Goal: Browse casually

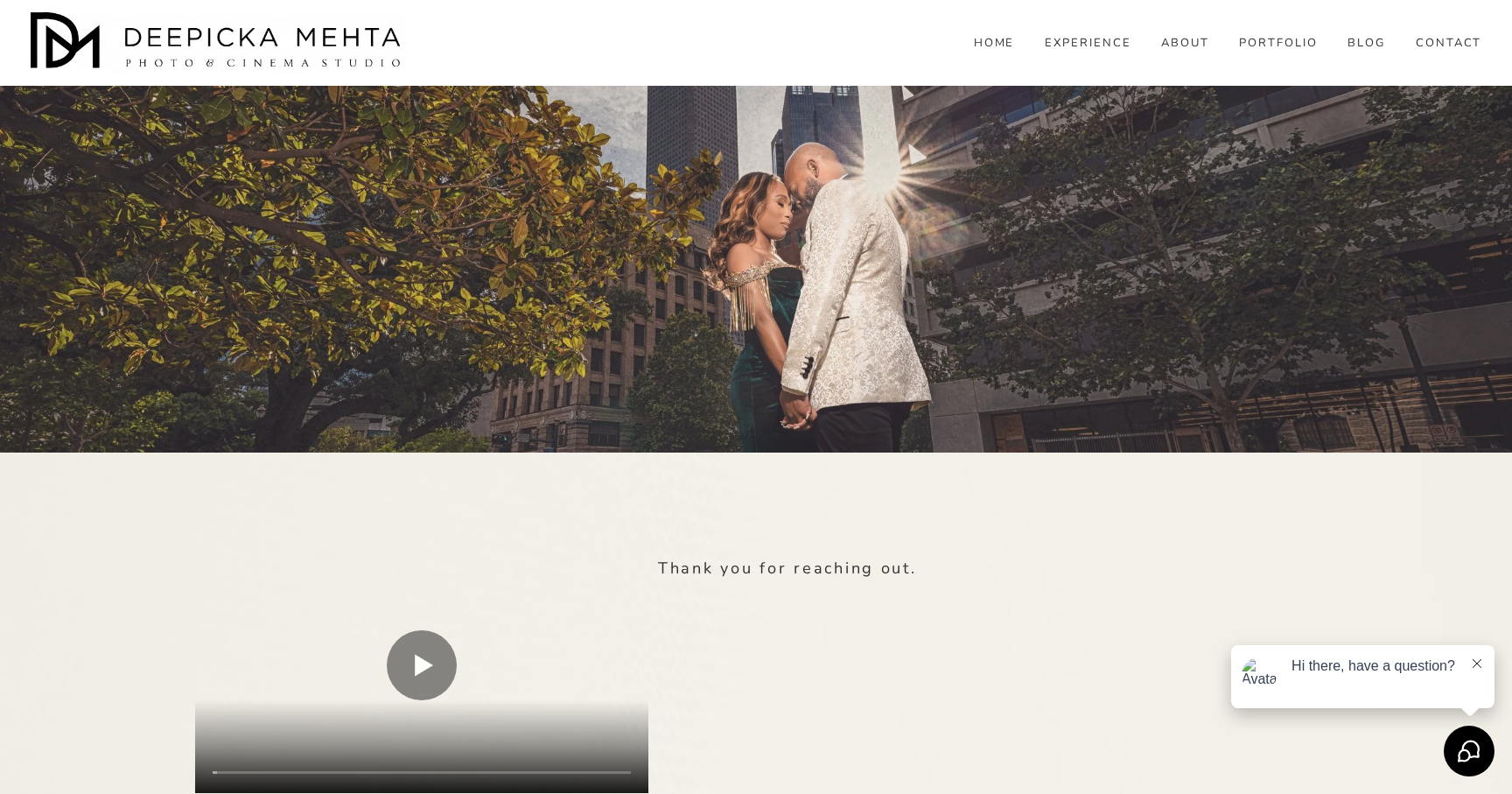
scroll to position [298, 0]
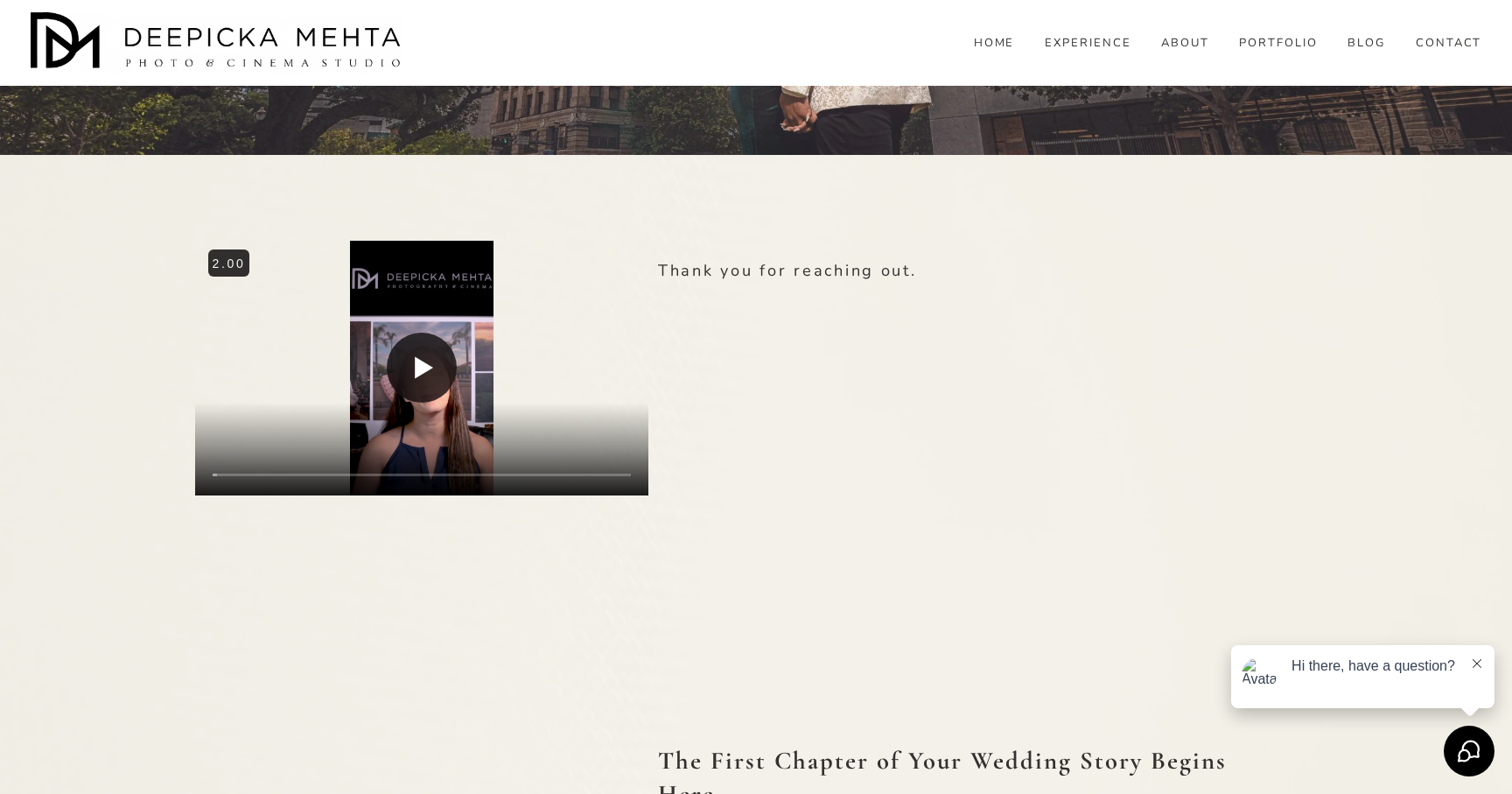
click at [426, 354] on button "Play" at bounding box center [422, 367] width 70 height 70
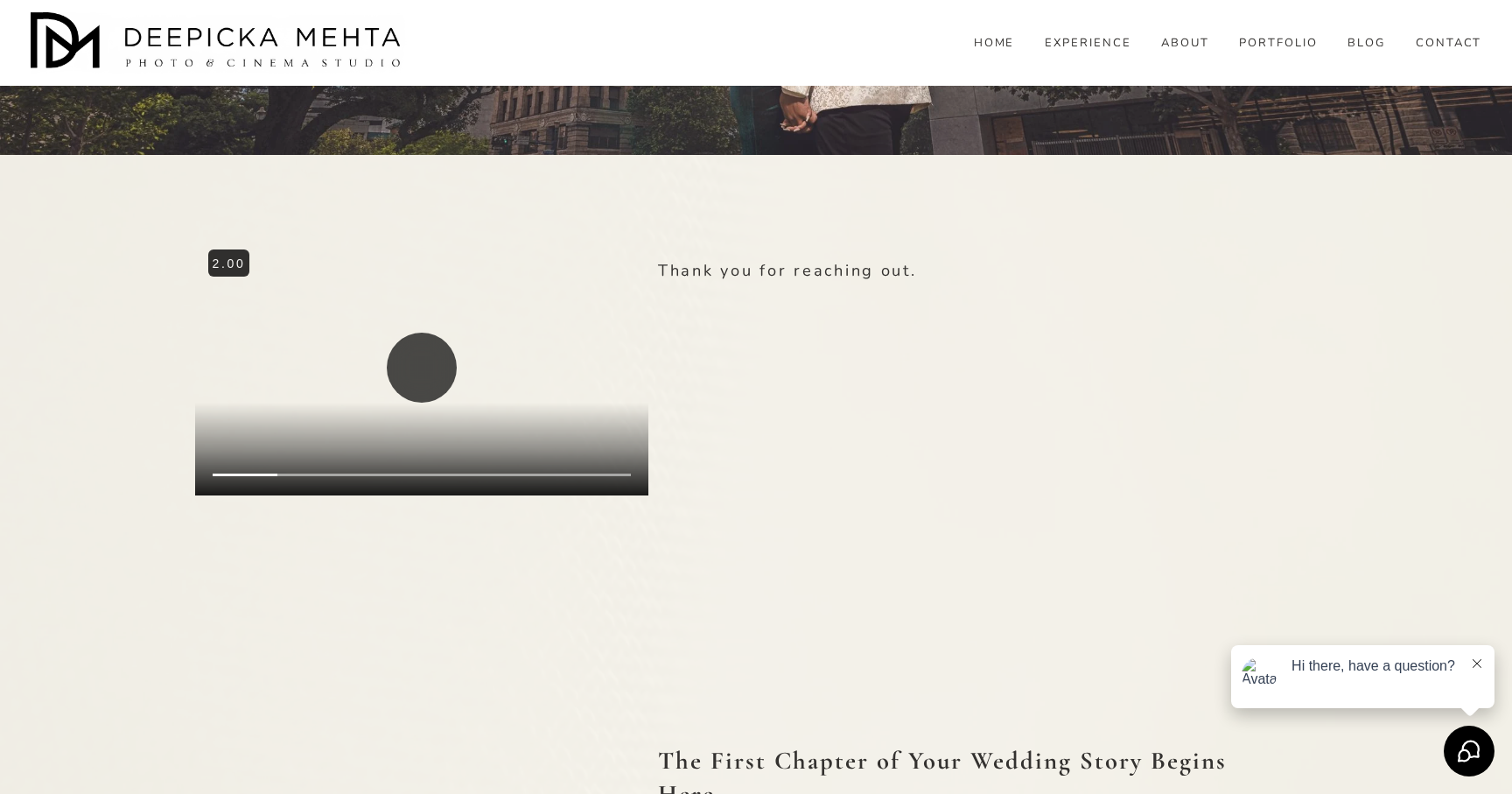
click at [422, 375] on button "Play" at bounding box center [422, 367] width 70 height 70
type input "*****"
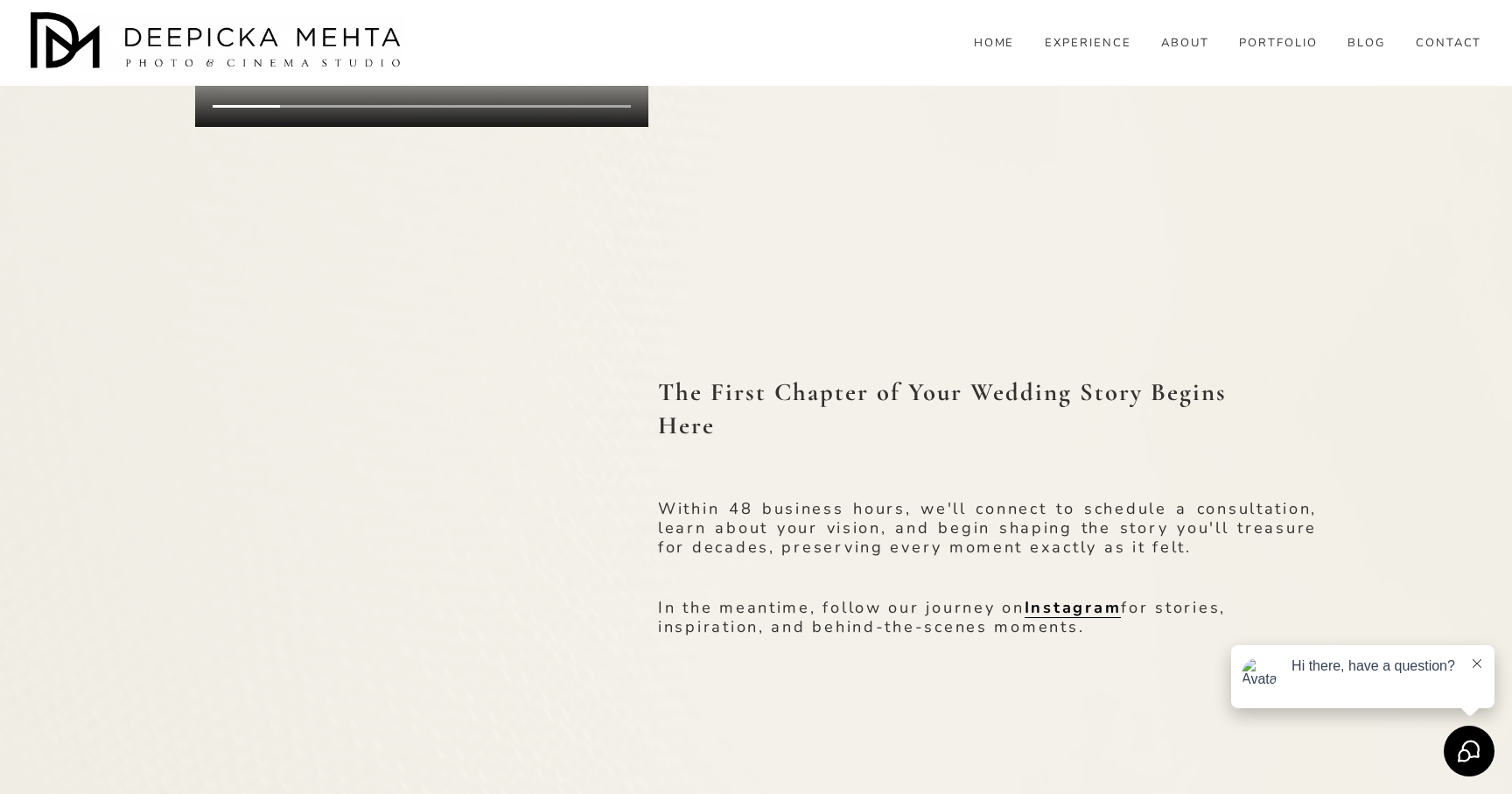
scroll to position [664, 0]
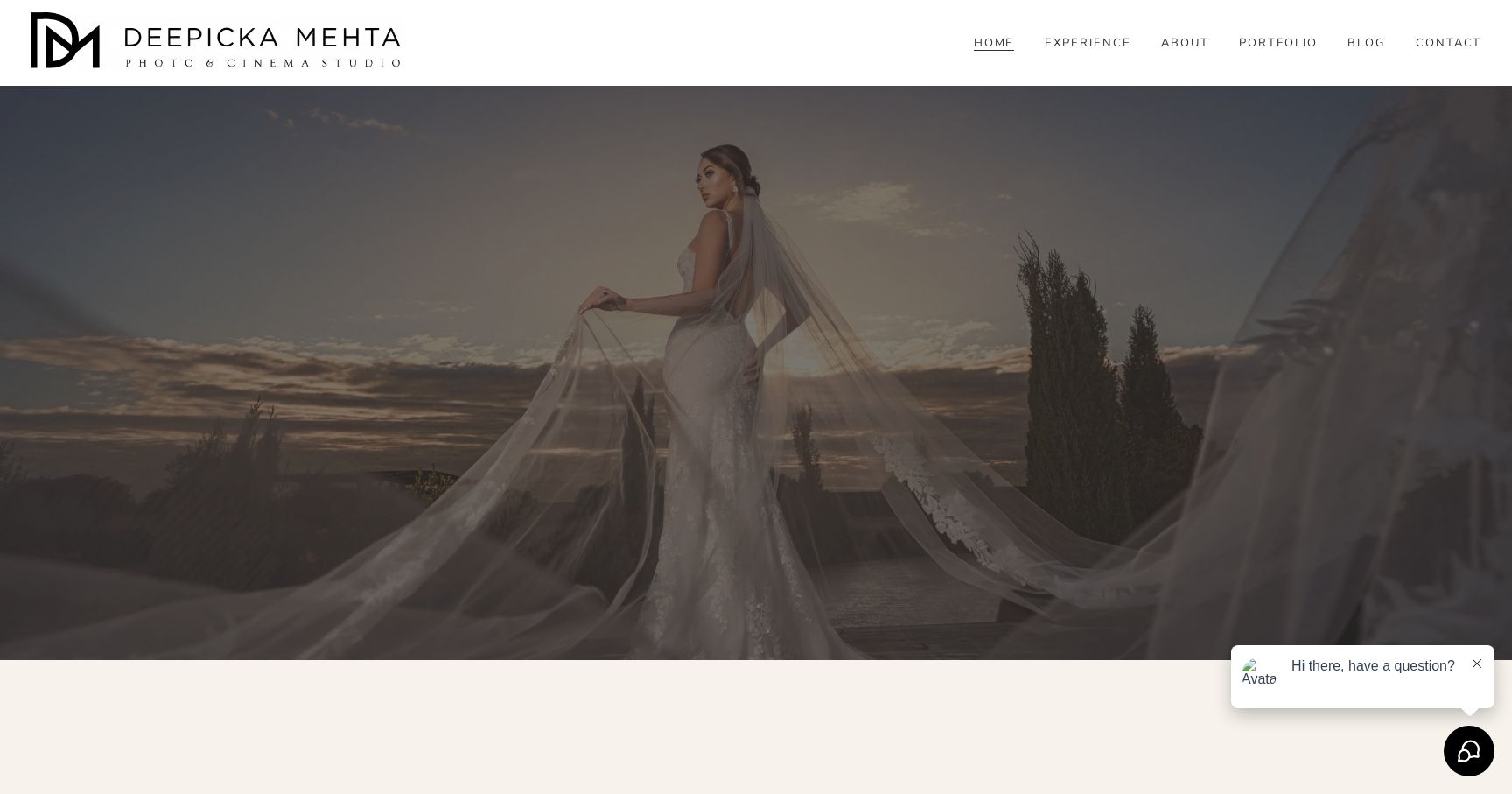
scroll to position [3885, 0]
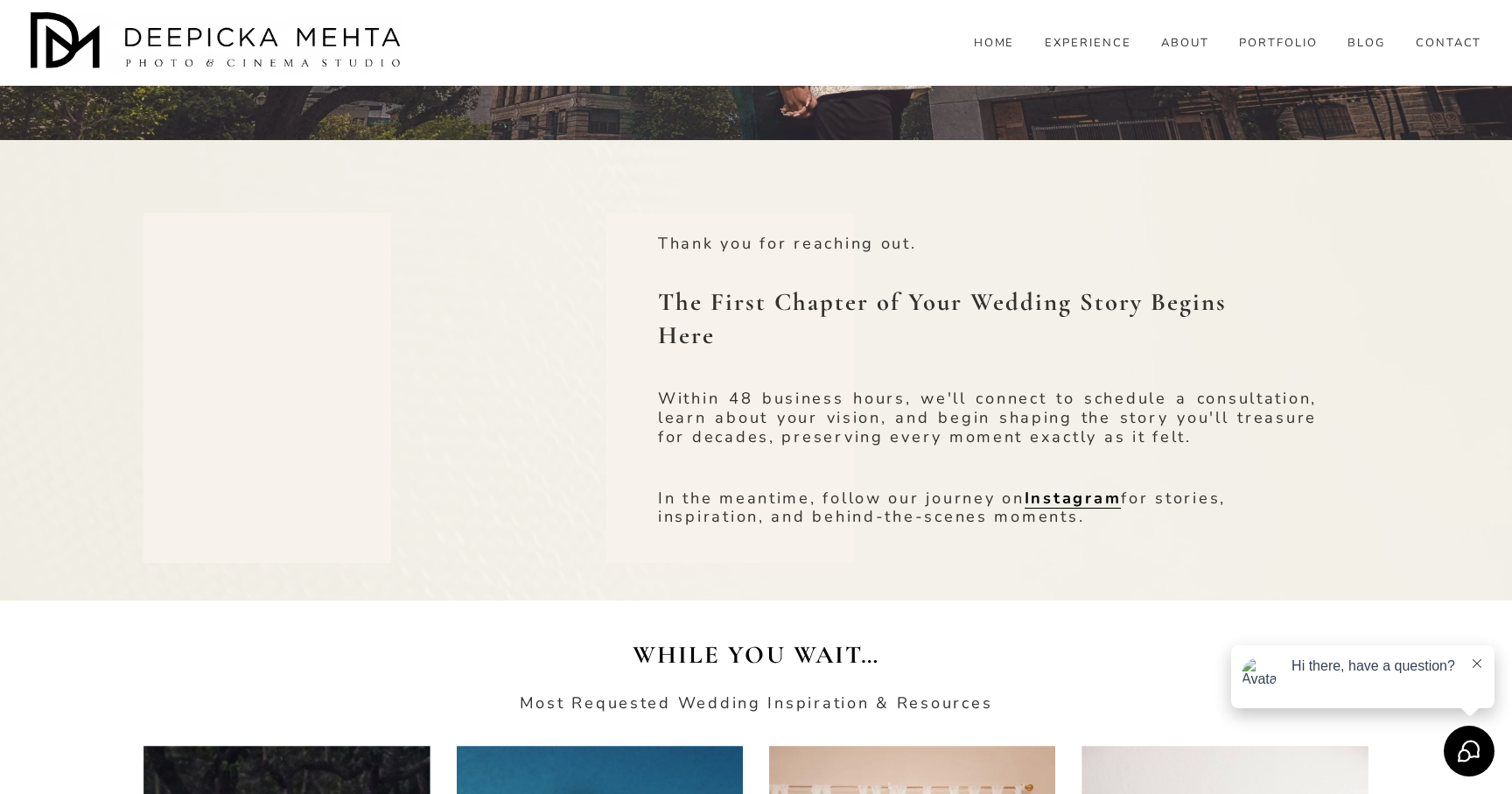
scroll to position [311, 0]
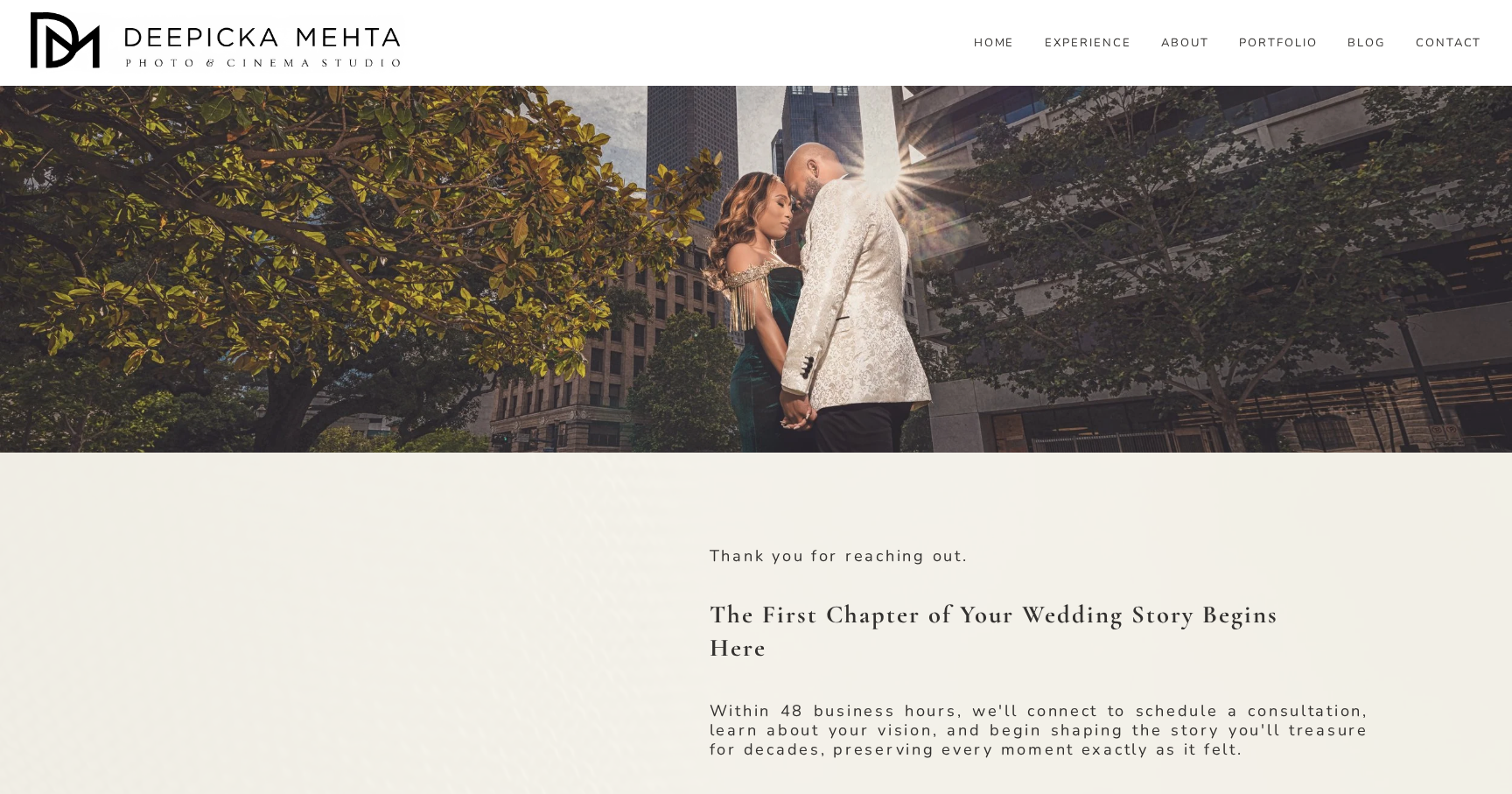
scroll to position [311, 0]
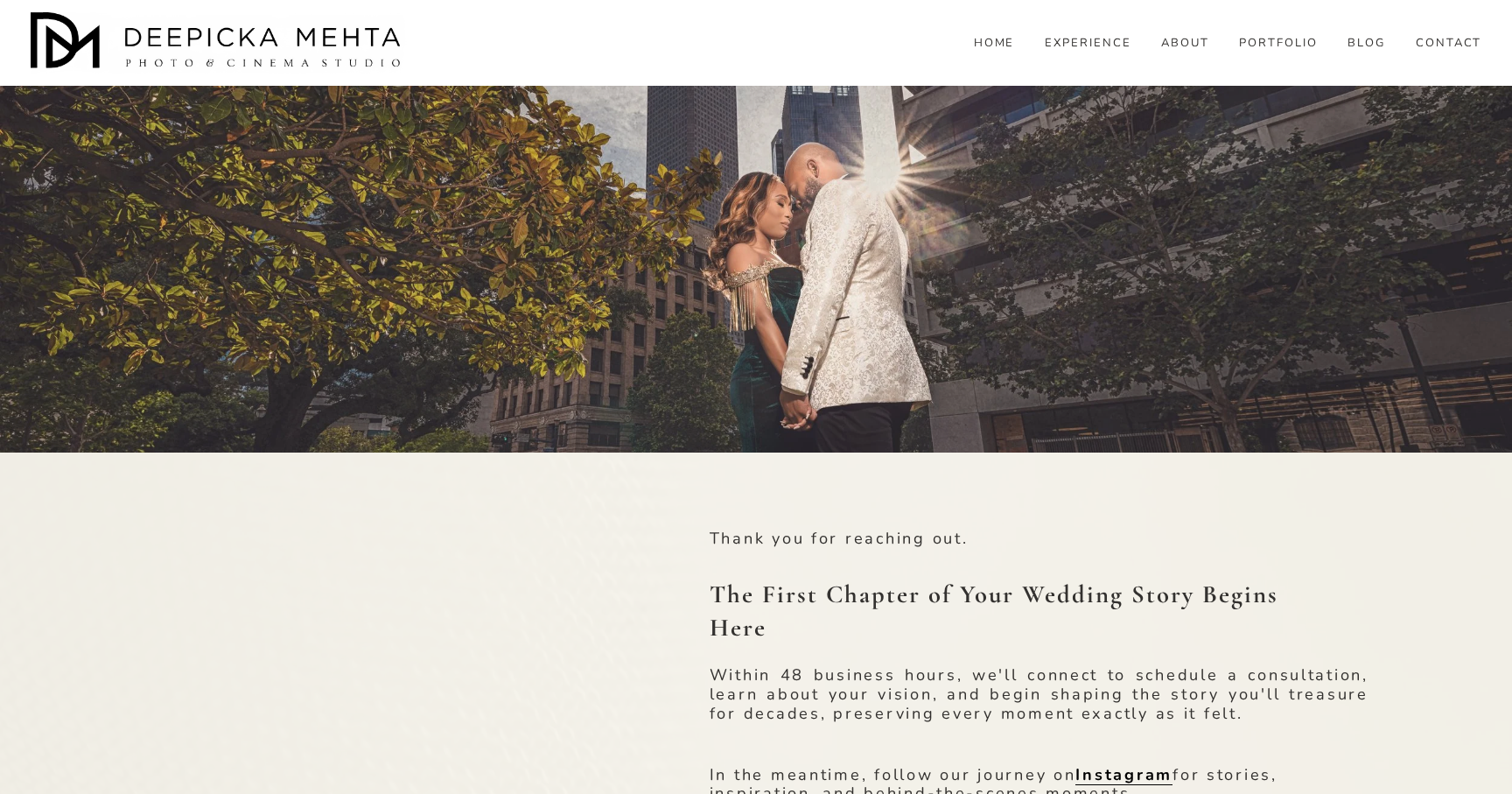
scroll to position [311, 0]
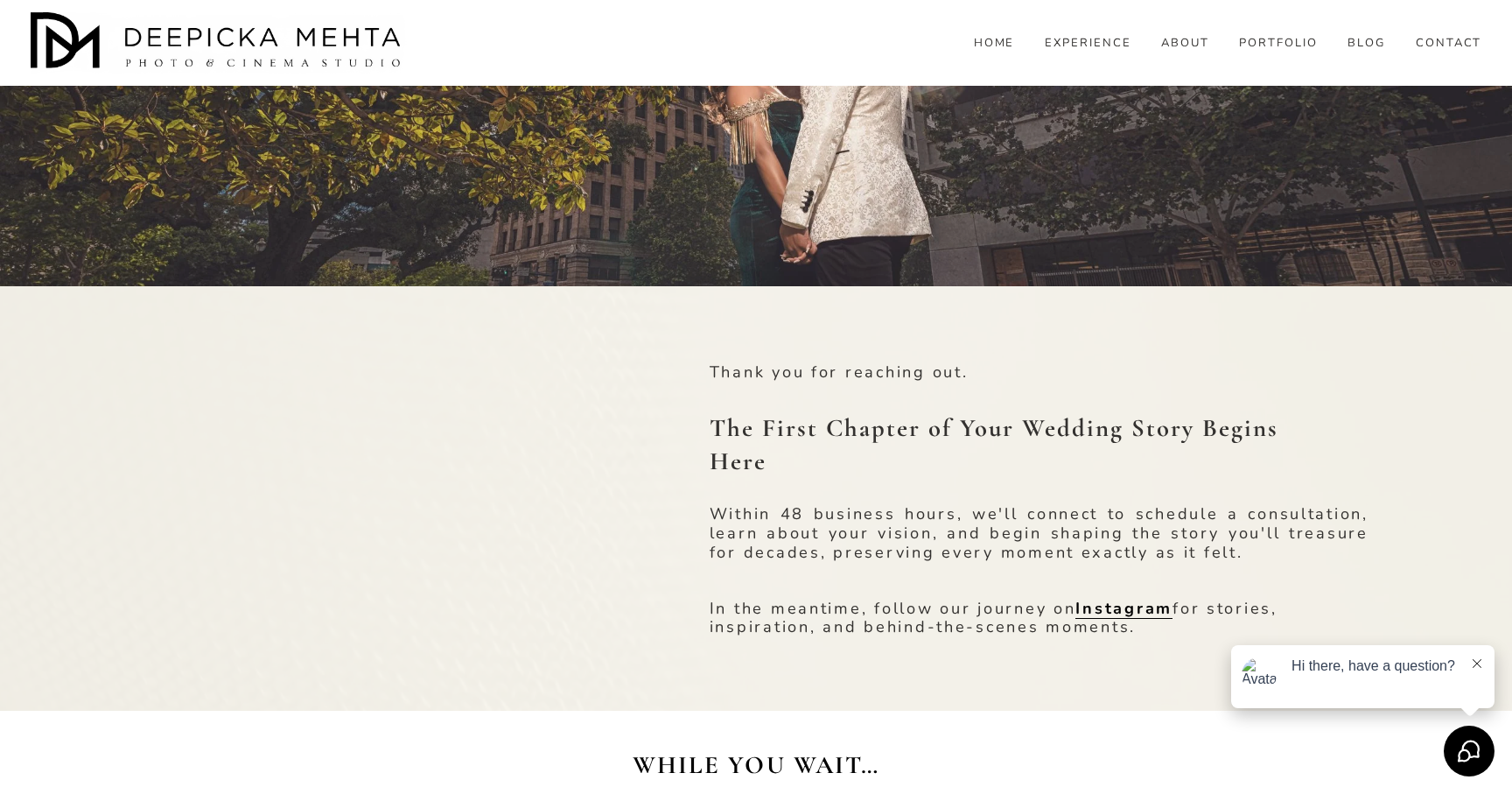
scroll to position [206, 0]
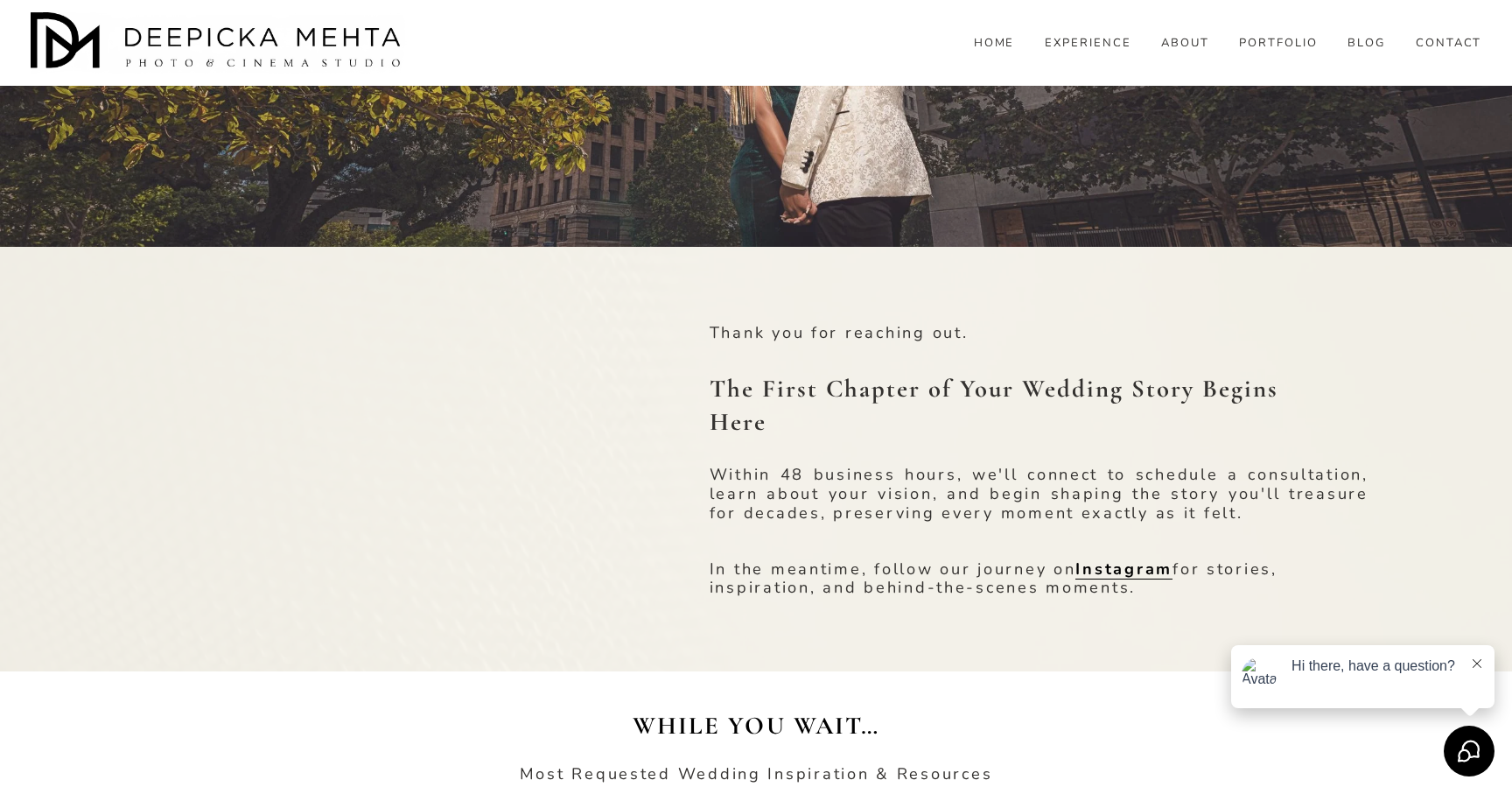
click at [72, 543] on div "Thank you for reaching out. The First Chapter of Your Wedding Story Begins Here…" at bounding box center [756, 458] width 1512 height 422
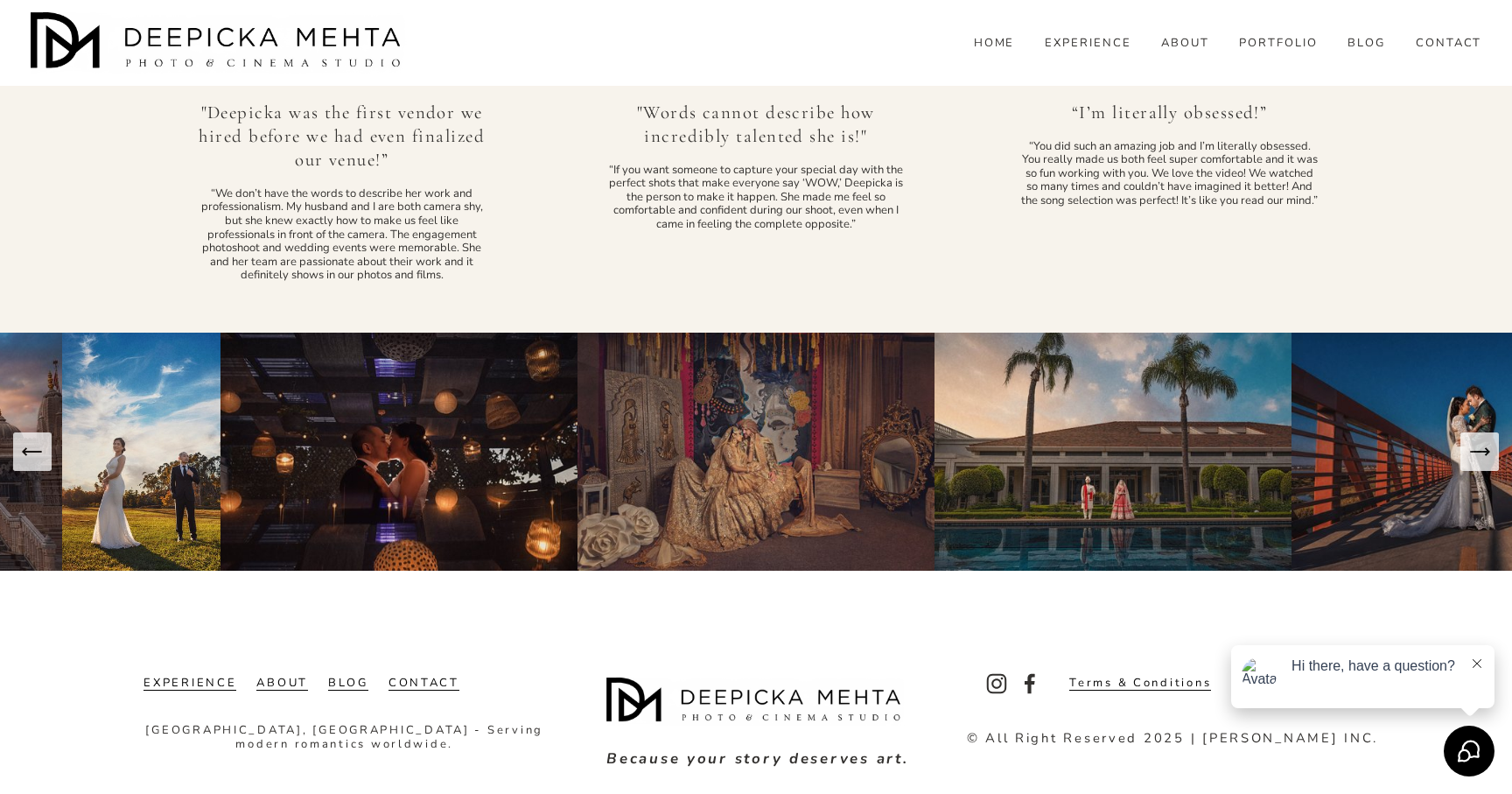
scroll to position [2015, 0]
